Goal: Task Accomplishment & Management: Use online tool/utility

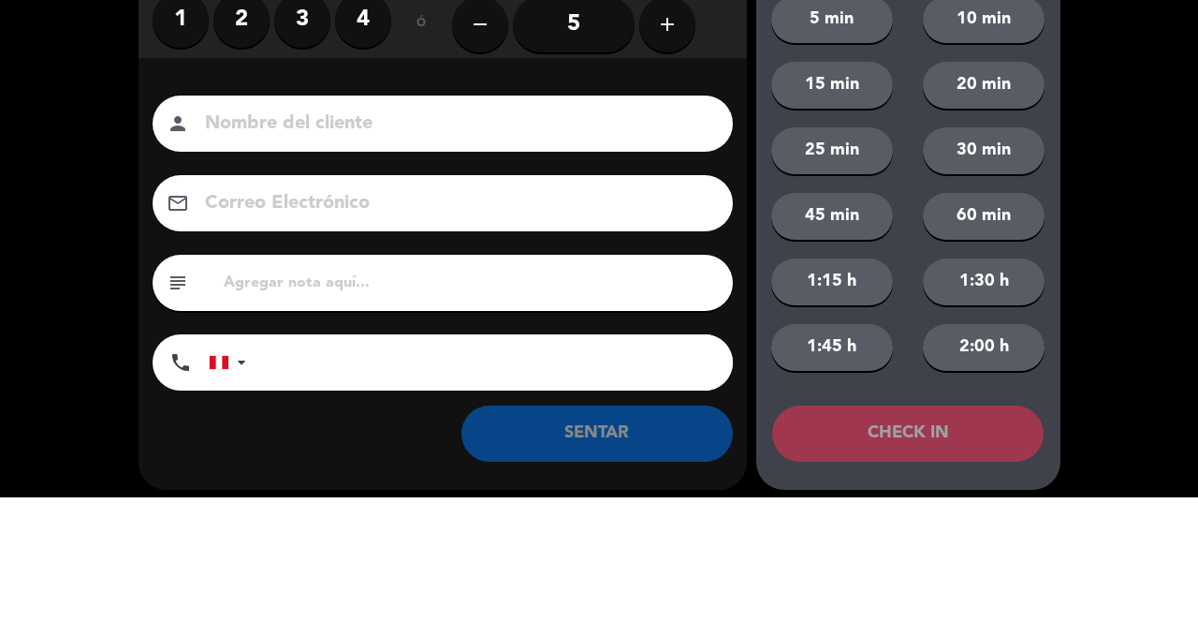
click at [172, 154] on label "1" at bounding box center [181, 144] width 56 height 56
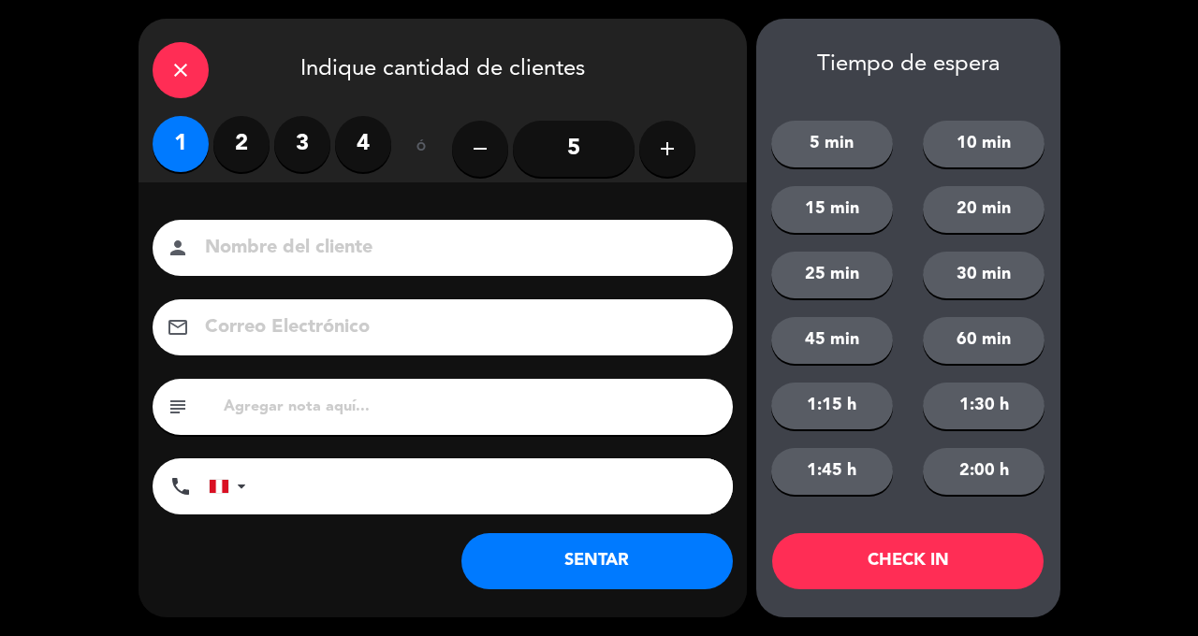
click at [596, 566] on button "SENTAR" at bounding box center [596, 562] width 271 height 56
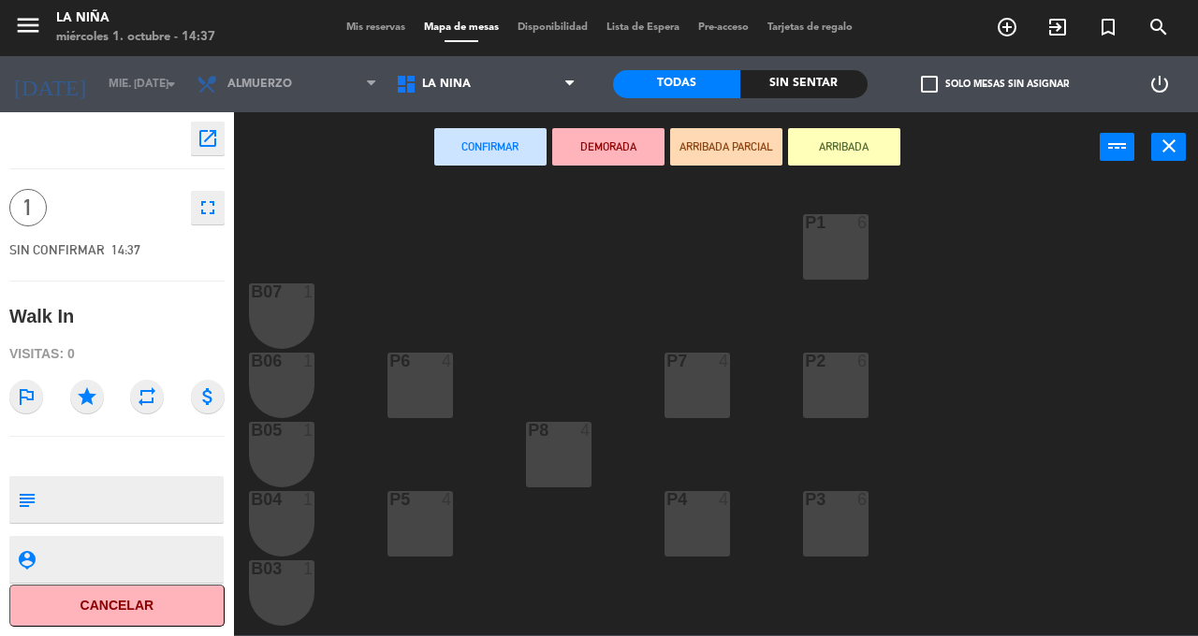
click at [839, 246] on div "P1 6" at bounding box center [836, 247] width 66 height 66
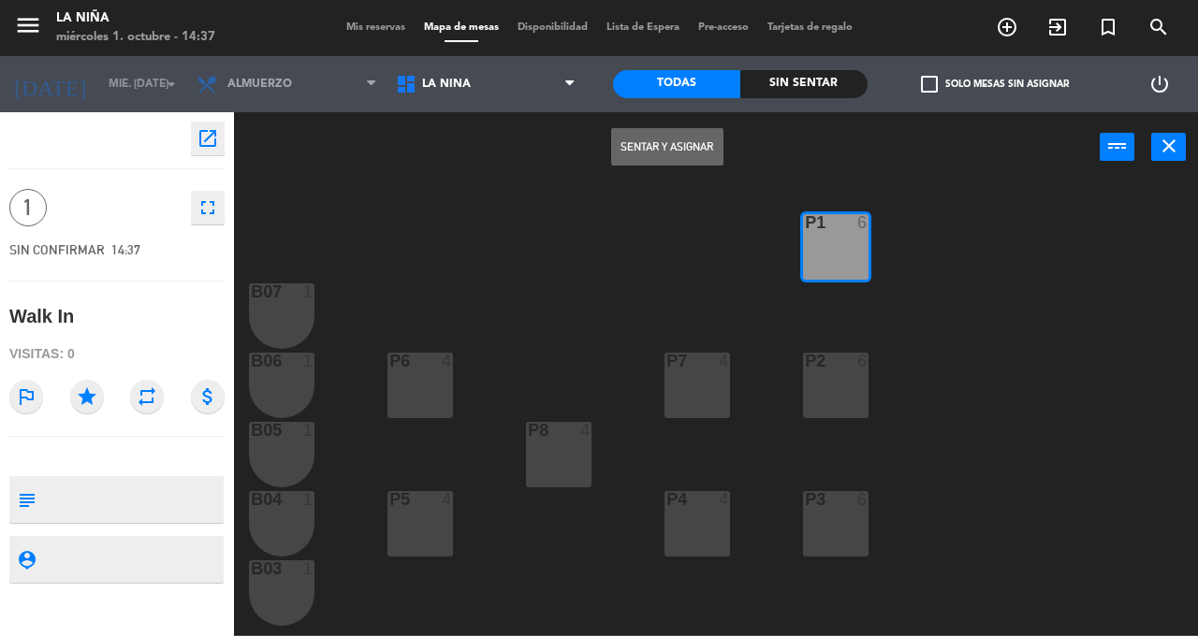
click at [830, 378] on div "P2 6" at bounding box center [836, 386] width 66 height 66
click at [669, 151] on button "Sentar y Asignar" at bounding box center [667, 146] width 112 height 37
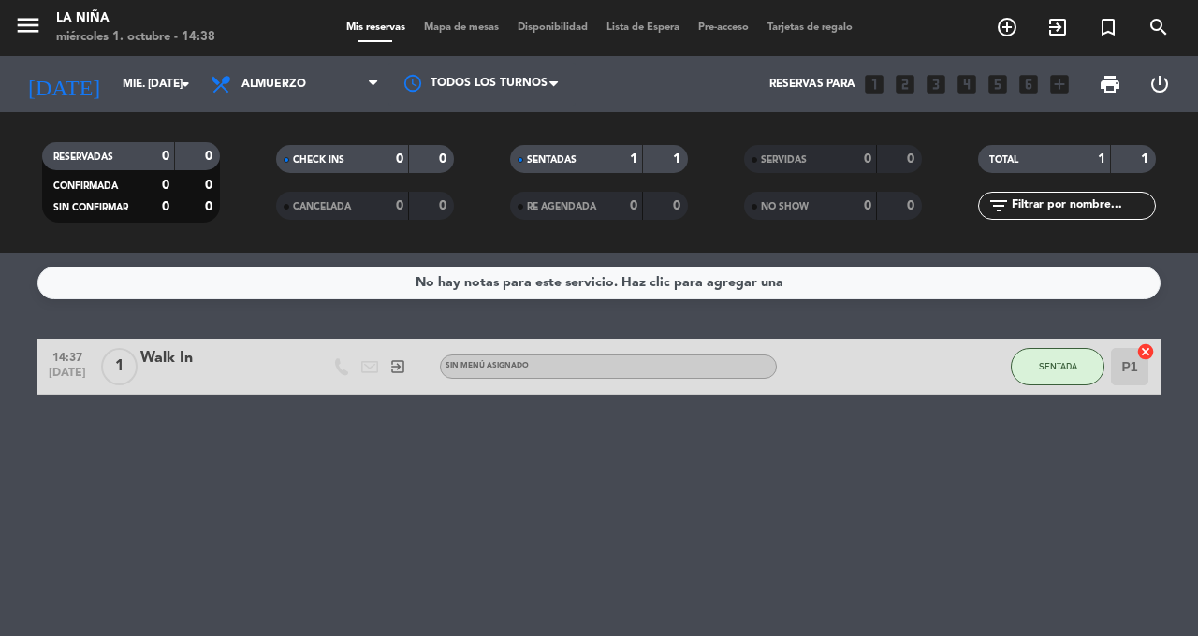
click at [1046, 25] on icon "exit_to_app" at bounding box center [1057, 27] width 22 height 22
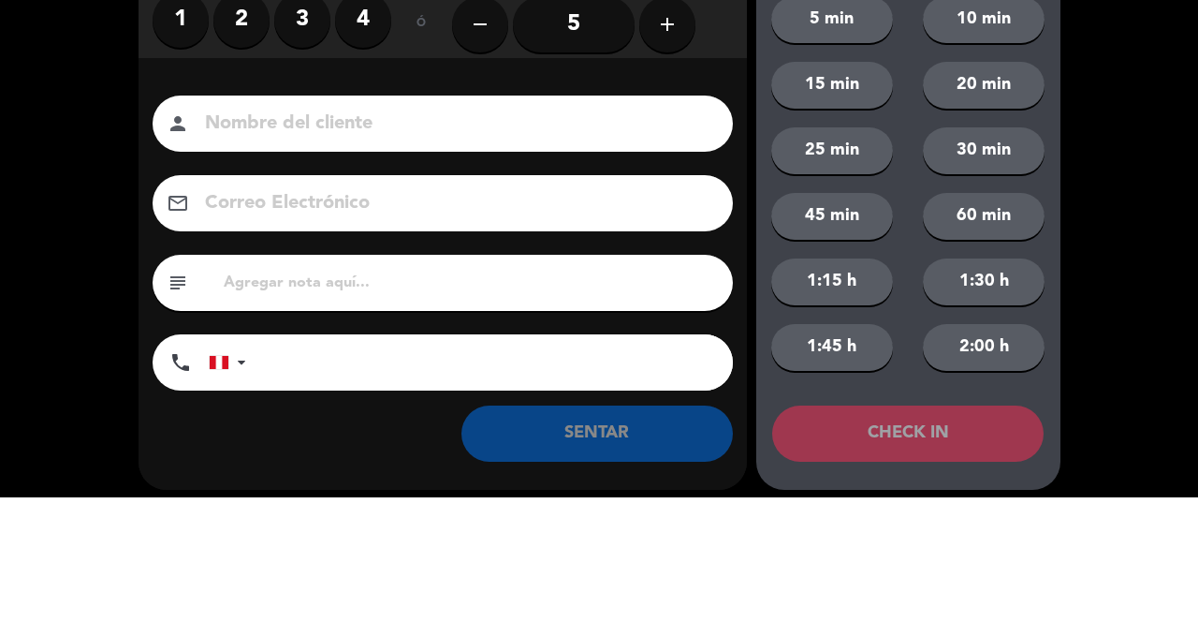
click at [252, 138] on label "2" at bounding box center [241, 144] width 56 height 56
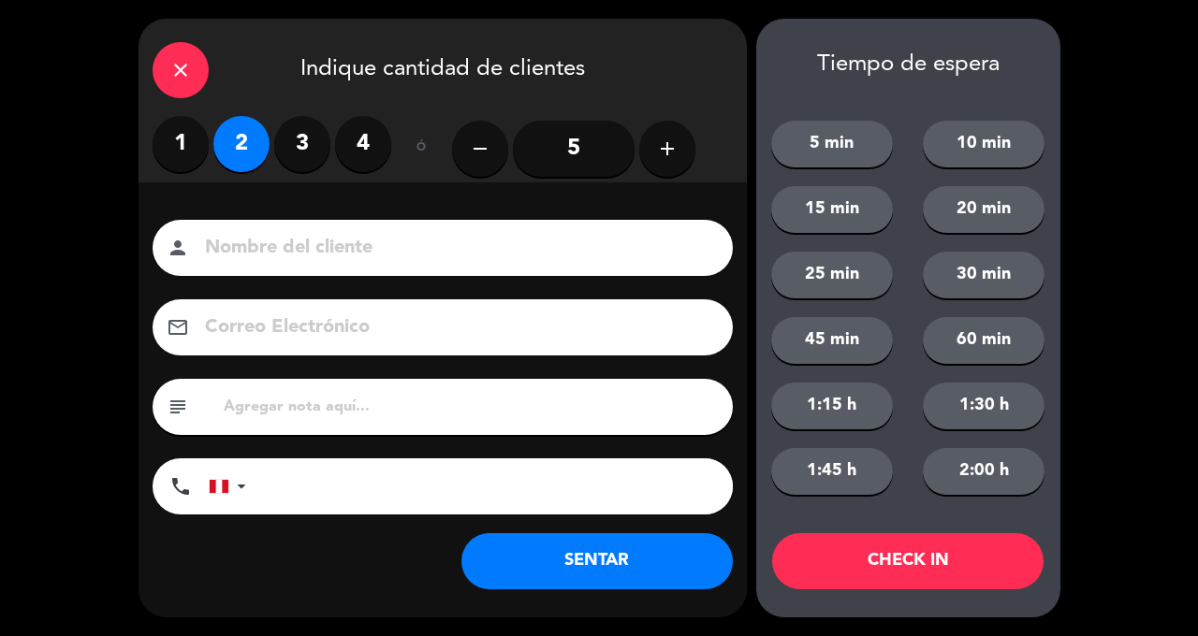
click at [641, 580] on button "SENTAR" at bounding box center [596, 562] width 271 height 56
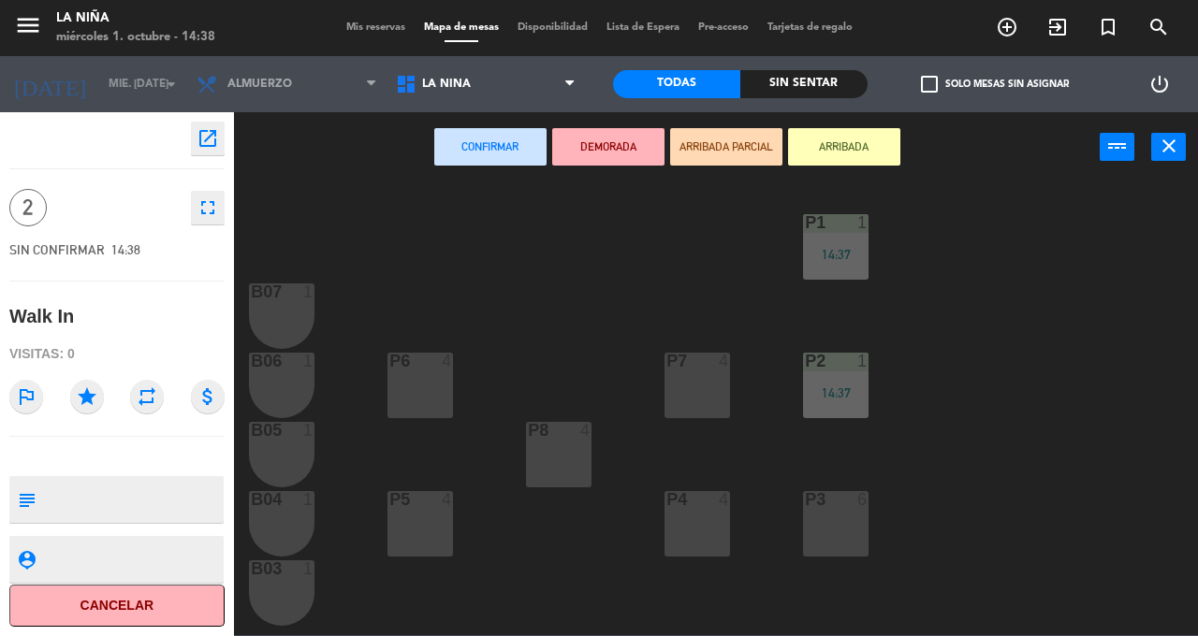
click at [806, 358] on div "P2" at bounding box center [805, 361] width 1 height 17
click at [819, 393] on div "14:37" at bounding box center [836, 393] width 66 height 13
click at [833, 380] on div "P2 1 14:37" at bounding box center [836, 386] width 66 height 66
click at [842, 241] on div "P1 1 14:37" at bounding box center [836, 247] width 66 height 66
click at [834, 252] on div "14:37" at bounding box center [836, 254] width 66 height 13
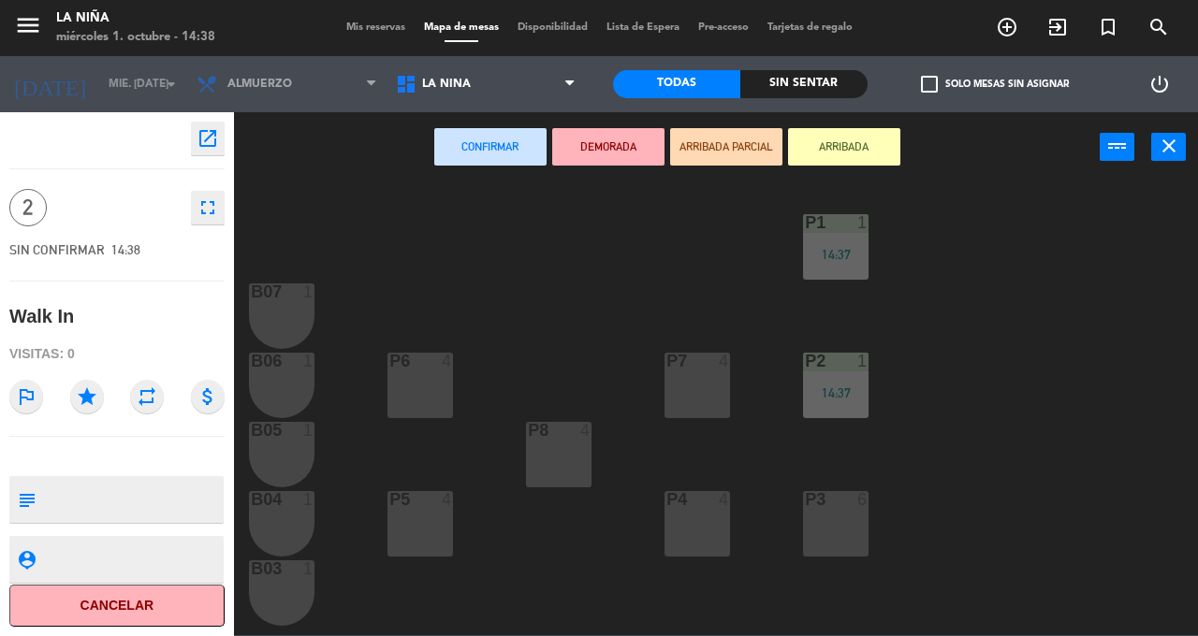
click at [841, 272] on div "P1 1 14:37" at bounding box center [836, 247] width 66 height 66
click at [709, 392] on div "P7 4" at bounding box center [698, 386] width 66 height 66
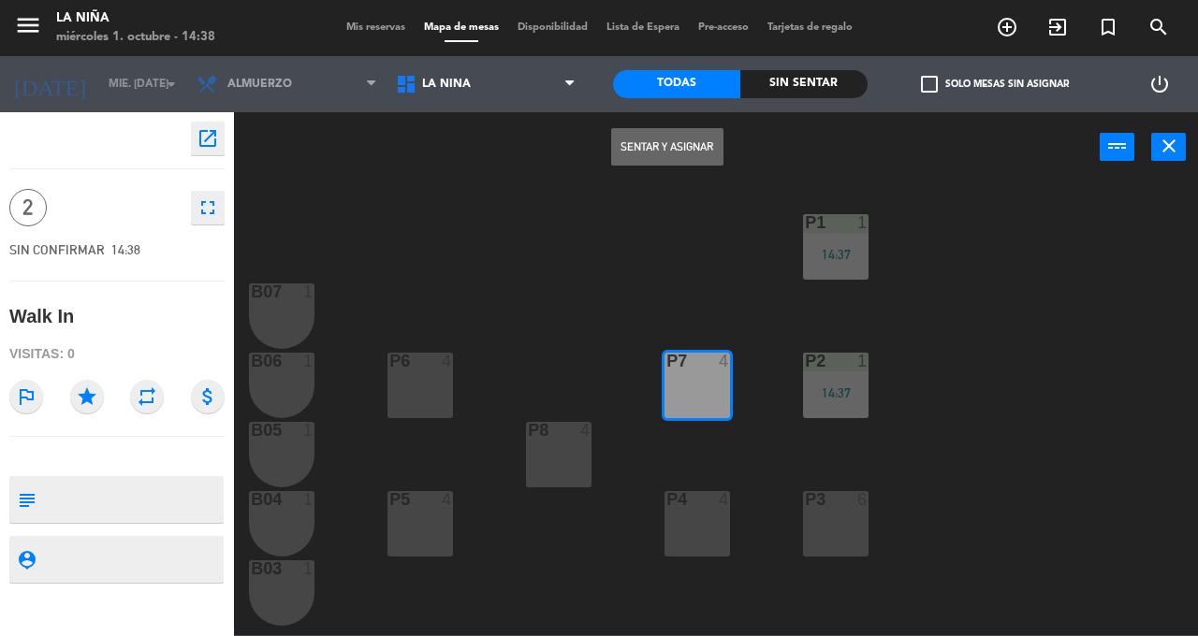
click at [817, 522] on div "P3 6" at bounding box center [836, 524] width 66 height 66
click at [849, 411] on div "P2 1 14:37" at bounding box center [836, 386] width 66 height 66
click at [851, 417] on div "P2 1 14:37" at bounding box center [836, 386] width 66 height 66
click at [699, 402] on div "P7 4" at bounding box center [698, 386] width 66 height 66
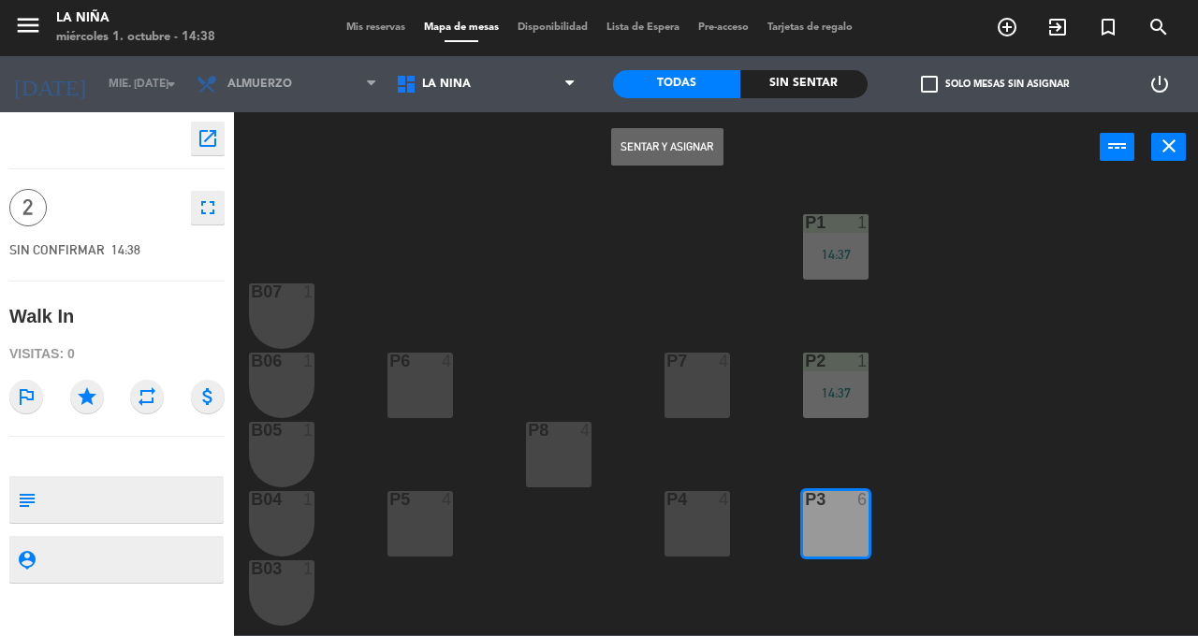
click at [839, 253] on div "14:37" at bounding box center [836, 254] width 66 height 13
click at [659, 142] on button "Sentar y Asignar" at bounding box center [667, 146] width 112 height 37
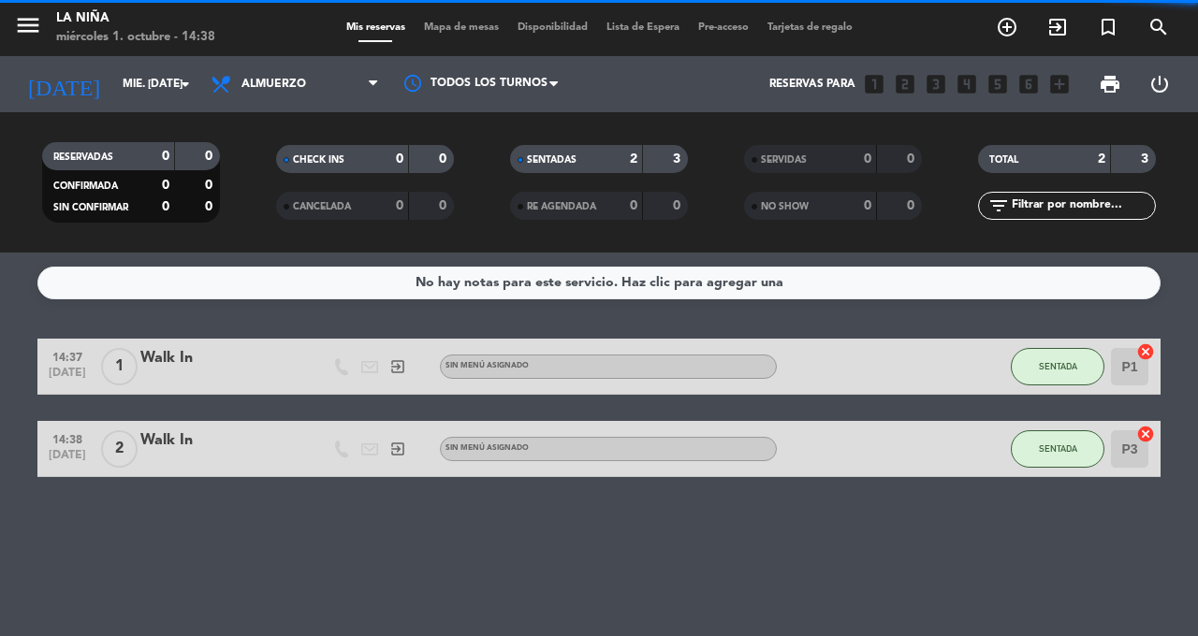
click at [1115, 381] on input "P1" at bounding box center [1129, 366] width 37 height 37
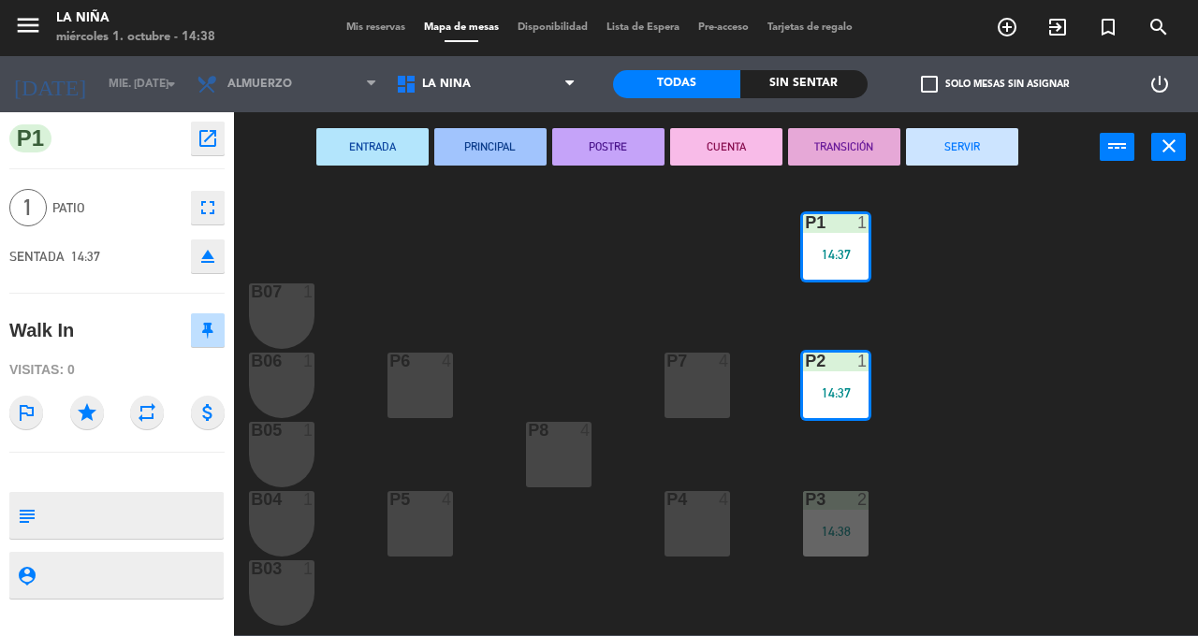
click at [820, 392] on div "14:37" at bounding box center [836, 393] width 66 height 13
click at [855, 377] on div "P2 1 14:37" at bounding box center [836, 386] width 66 height 66
click at [1151, 158] on button "close" at bounding box center [1168, 147] width 35 height 28
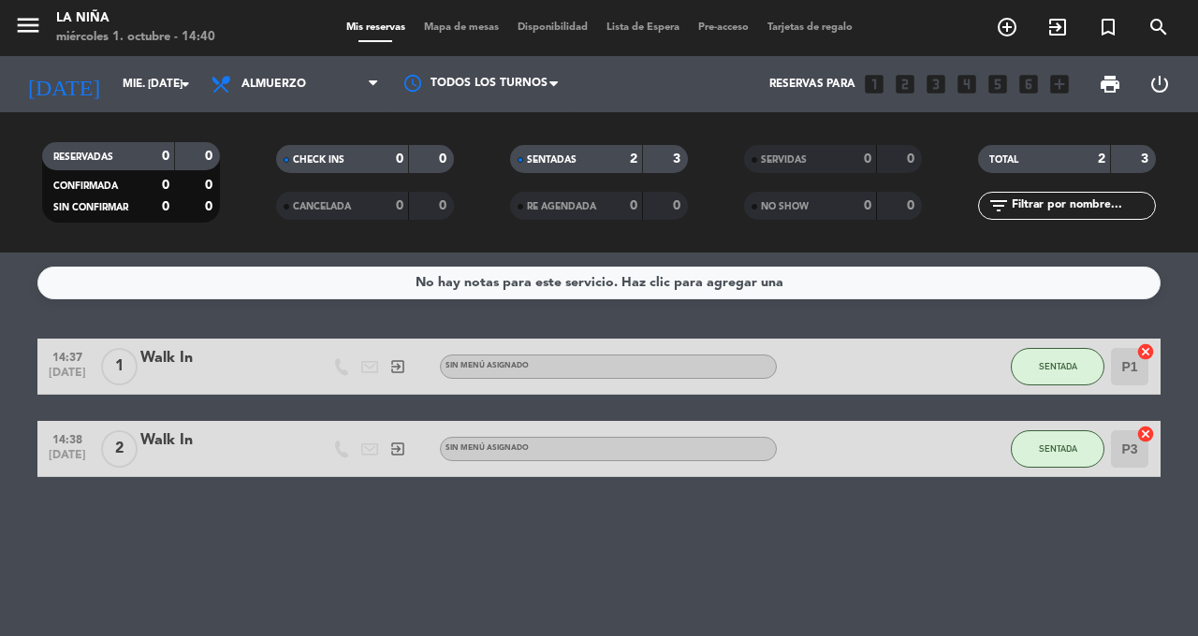
click at [1131, 351] on input "P1" at bounding box center [1129, 366] width 37 height 37
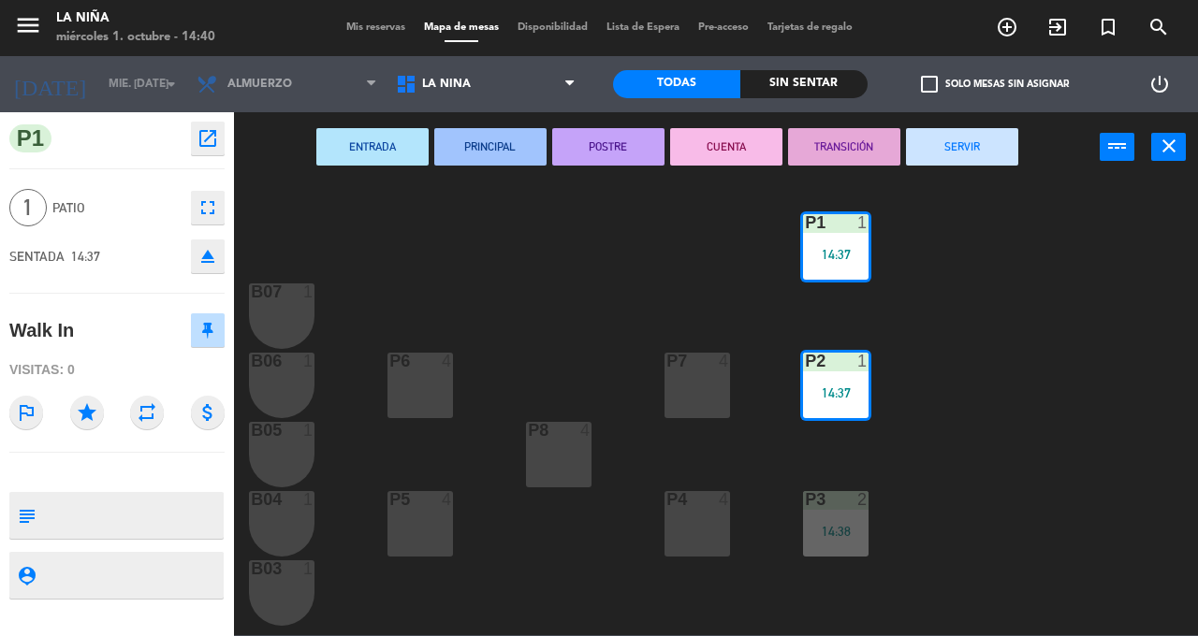
click at [835, 268] on div "P1 1 14:37" at bounding box center [836, 247] width 66 height 66
click at [829, 393] on div "14:37" at bounding box center [836, 393] width 66 height 13
click at [832, 412] on div "P2 1 14:37" at bounding box center [836, 386] width 66 height 66
click at [963, 148] on button "SERVIR" at bounding box center [962, 146] width 112 height 37
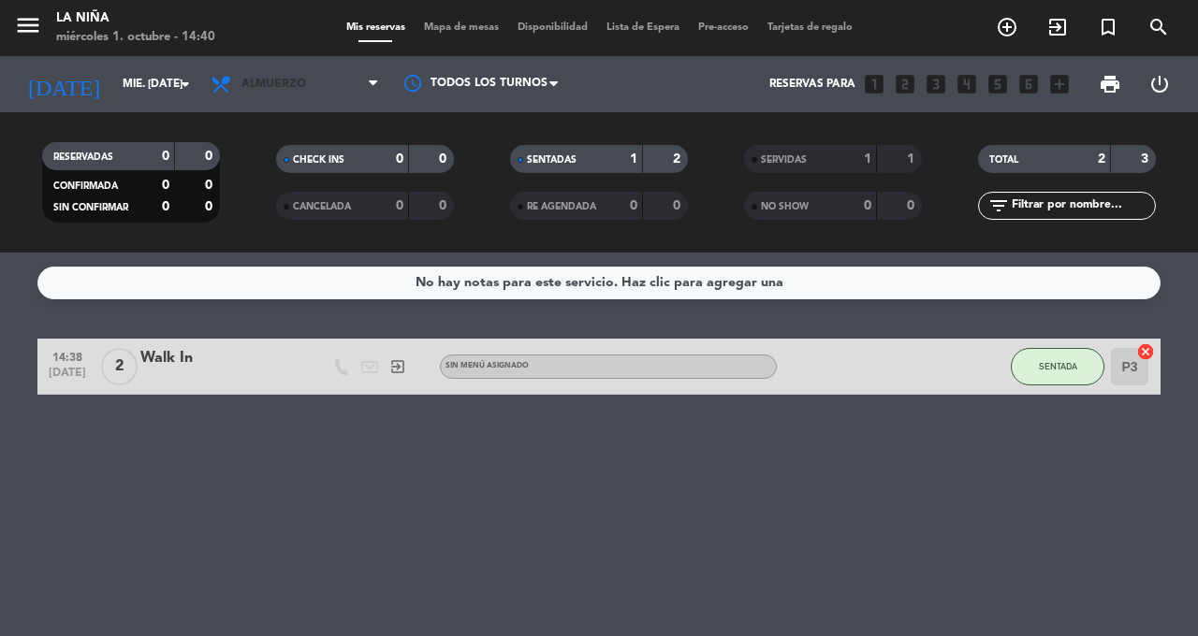
click at [369, 88] on icon at bounding box center [373, 84] width 8 height 15
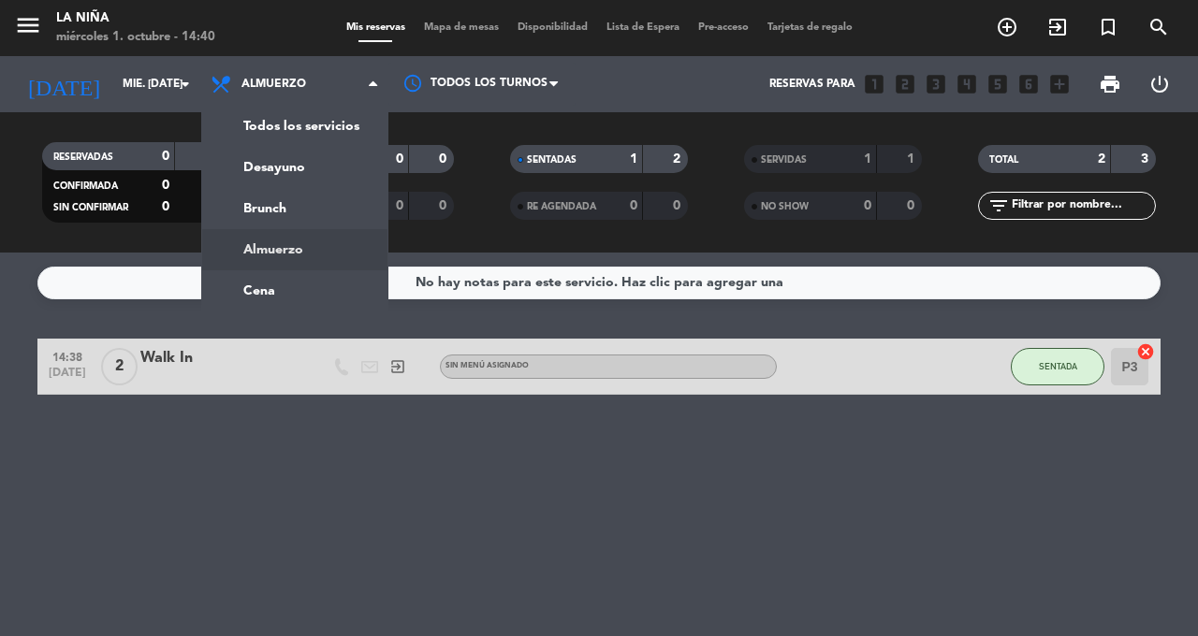
click at [339, 139] on div "menu La Niña miércoles 1. octubre - 14:40 Mis reservas Mapa de mesas Disponibil…" at bounding box center [599, 126] width 1198 height 253
